Goal: Understand site structure: Understand site structure

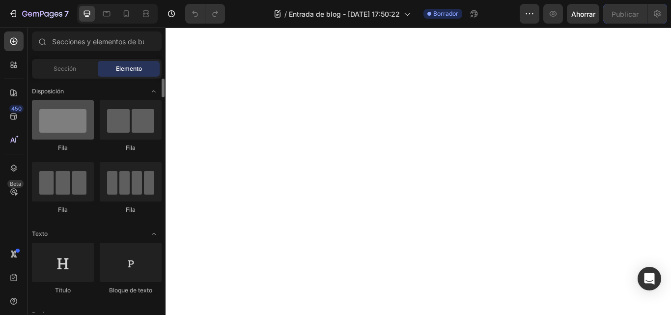
click at [76, 128] on div at bounding box center [63, 119] width 62 height 39
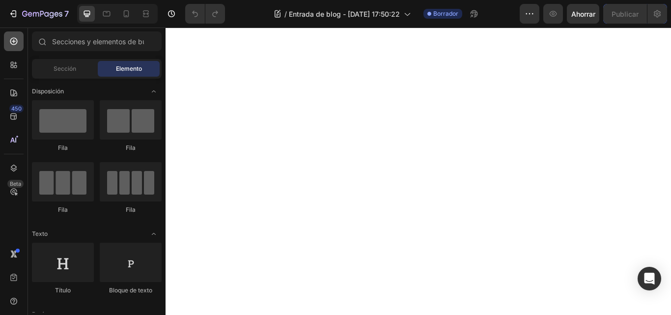
click at [13, 43] on icon at bounding box center [14, 41] width 10 height 10
click at [65, 69] on font "Sección" at bounding box center [65, 68] width 23 height 7
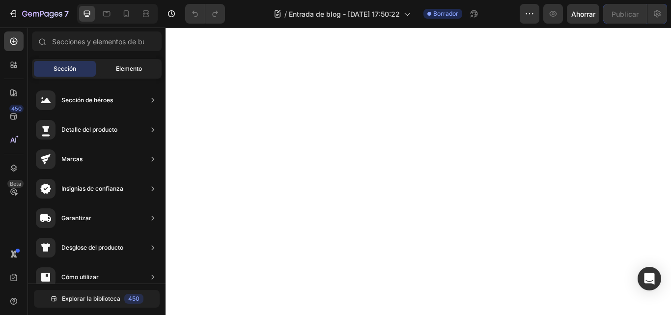
click at [138, 70] on font "Elemento" at bounding box center [129, 68] width 26 height 7
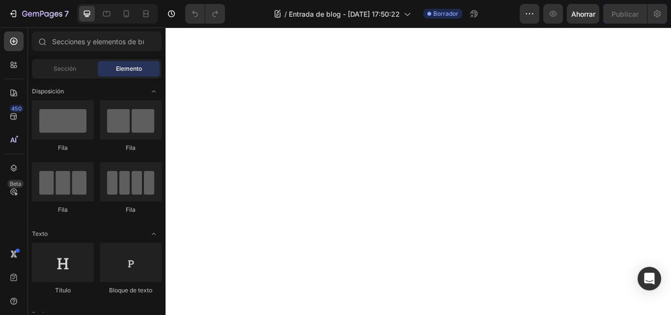
scroll to position [244, 0]
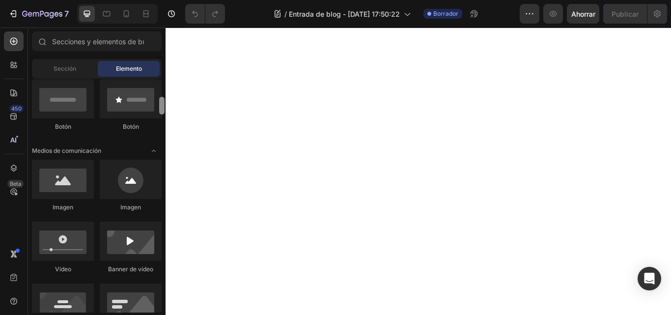
drag, startPoint x: 163, startPoint y: 93, endPoint x: 163, endPoint y: 112, distance: 18.7
click at [163, 112] on div at bounding box center [161, 106] width 5 height 18
drag, startPoint x: 164, startPoint y: 112, endPoint x: 164, endPoint y: 118, distance: 6.4
click at [164, 115] on div at bounding box center [161, 106] width 5 height 18
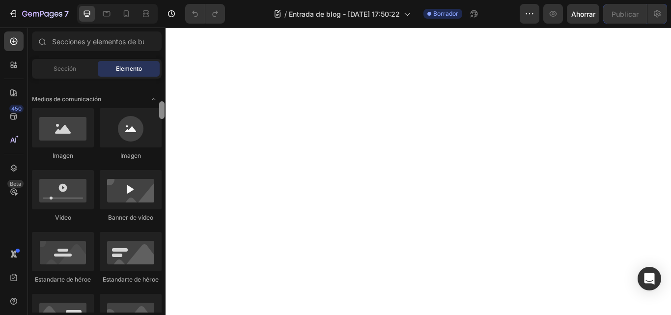
click at [162, 114] on div at bounding box center [161, 110] width 5 height 18
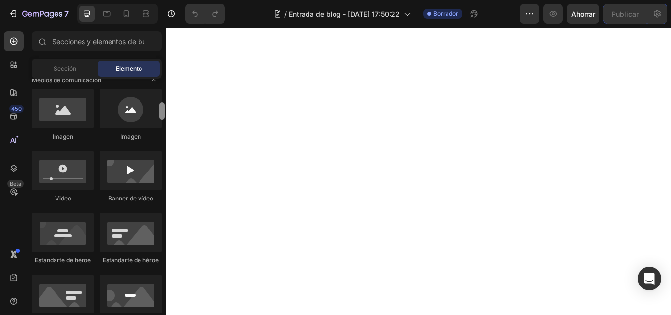
click at [162, 114] on div at bounding box center [161, 111] width 5 height 18
